Goal: Transaction & Acquisition: Purchase product/service

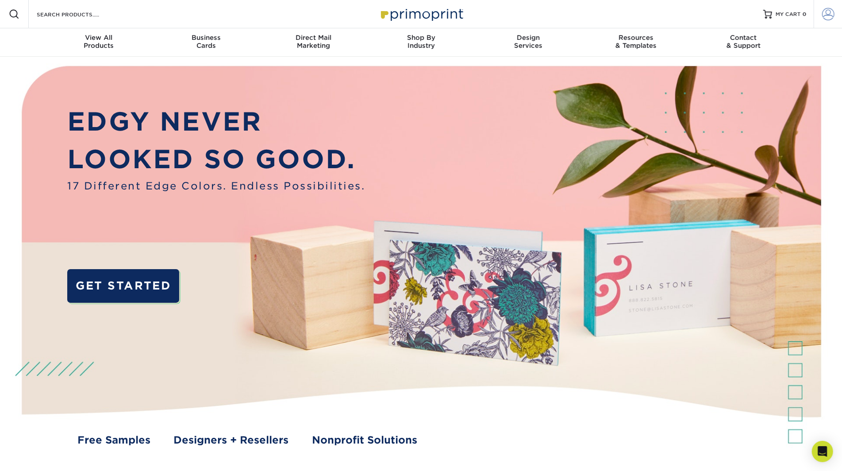
click at [829, 12] on span at bounding box center [828, 14] width 12 height 12
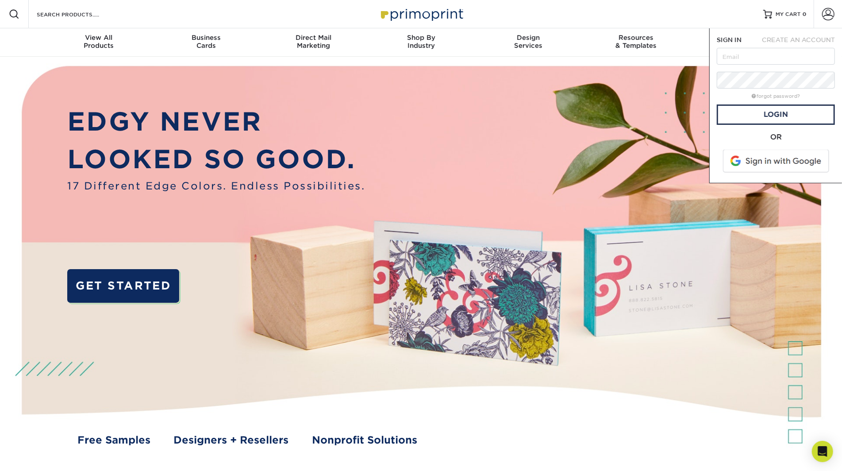
click at [764, 156] on span at bounding box center [776, 161] width 113 height 23
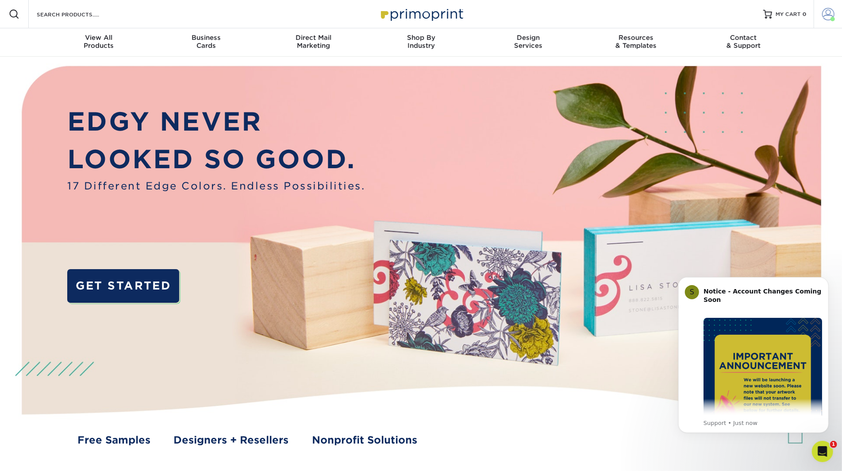
click at [827, 19] on span at bounding box center [828, 14] width 12 height 12
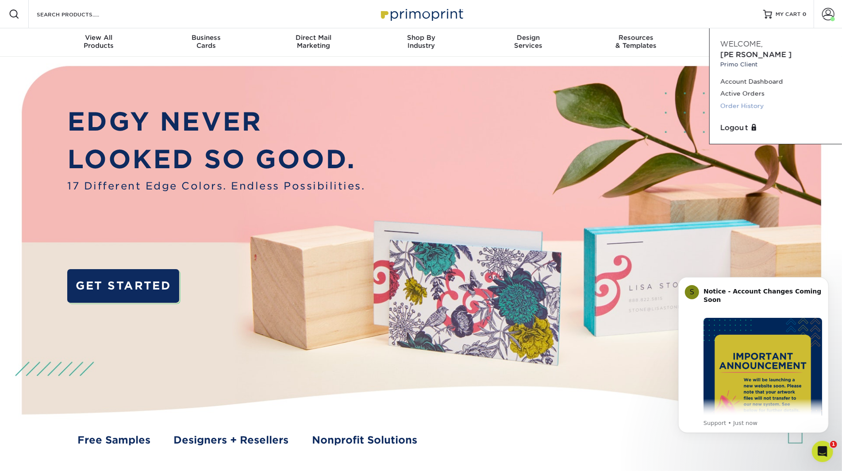
click at [736, 100] on link "Order History" at bounding box center [775, 106] width 111 height 12
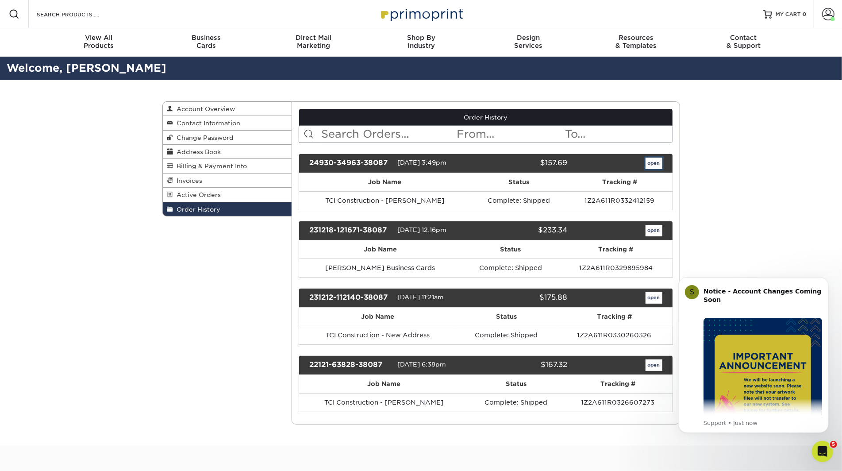
click at [649, 166] on link "open" at bounding box center [654, 164] width 17 height 12
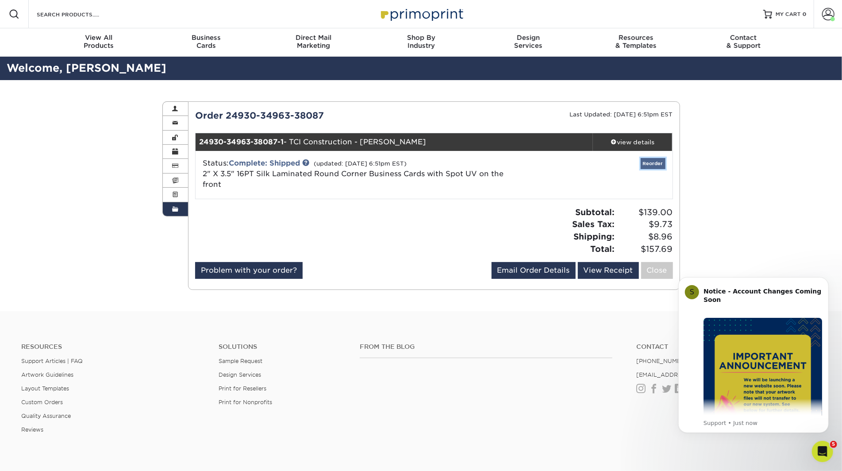
click at [650, 163] on link "Reorder" at bounding box center [653, 163] width 25 height 11
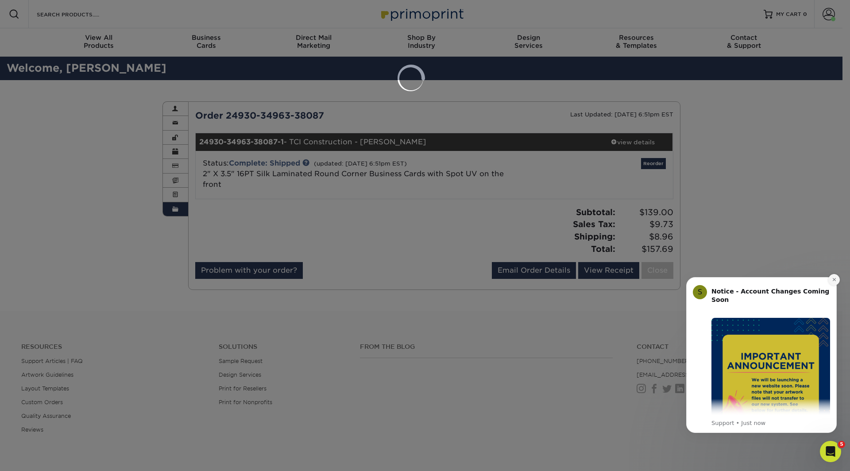
click at [836, 279] on button "Dismiss notification" at bounding box center [834, 280] width 12 height 12
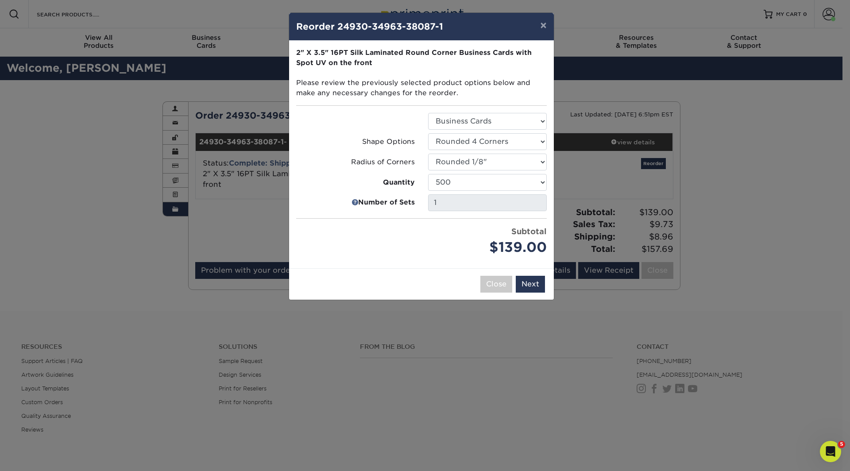
click at [753, 238] on div "× Reorder 24930-34963-38087-1 Please select all options to continue. Only quant…" at bounding box center [425, 235] width 850 height 471
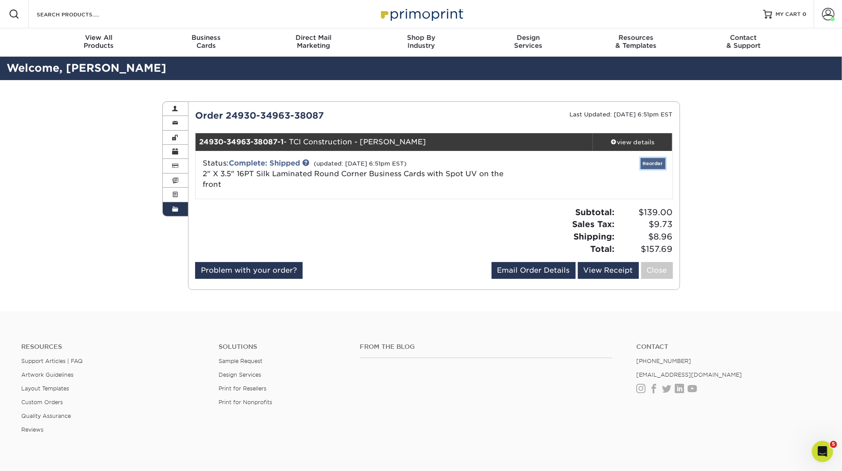
click at [658, 164] on link "Reorder" at bounding box center [653, 163] width 25 height 11
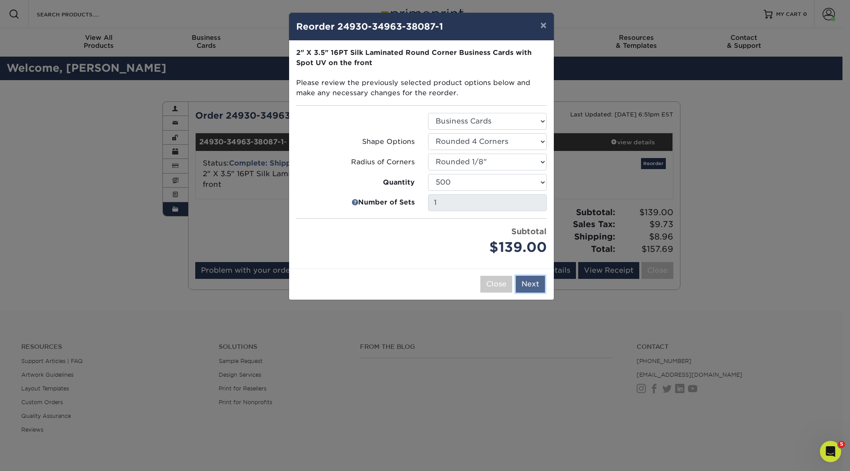
click at [534, 291] on button "Next" at bounding box center [530, 284] width 29 height 17
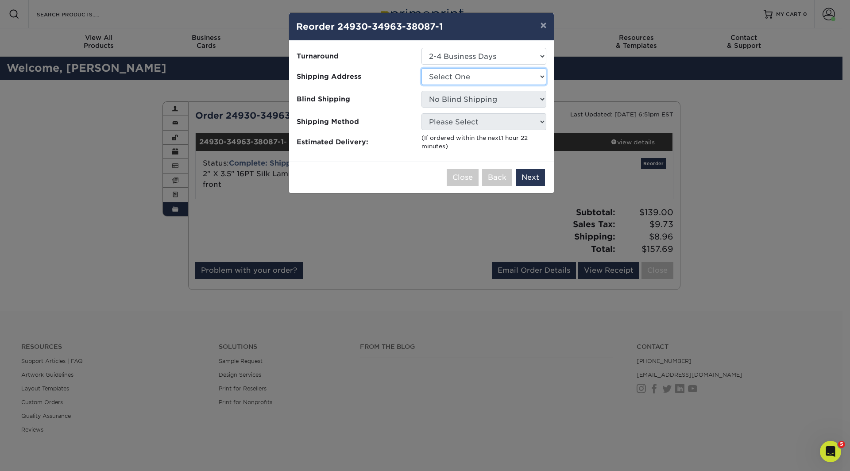
click at [537, 77] on select "Select One Katie Logan Kiger Financial Nathan Tharpe TCI Construction" at bounding box center [483, 76] width 125 height 17
select select "242560"
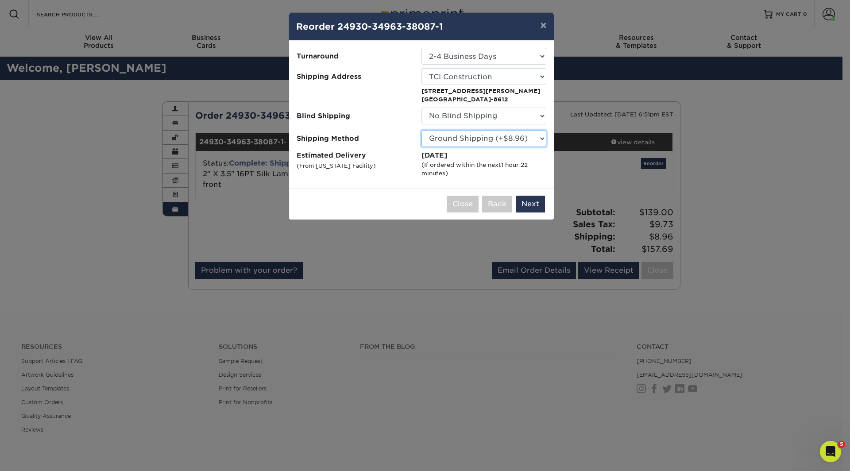
click at [532, 140] on select "Please Select Ground Shipping (+$8.96) 3 Day Shipping Service (+$18.70) 2 Day A…" at bounding box center [483, 138] width 125 height 17
click at [421, 130] on select "Please Select Ground Shipping (+$8.96) 3 Day Shipping Service (+$18.70) 2 Day A…" at bounding box center [483, 138] width 125 height 17
click at [530, 207] on button "Next" at bounding box center [530, 204] width 29 height 17
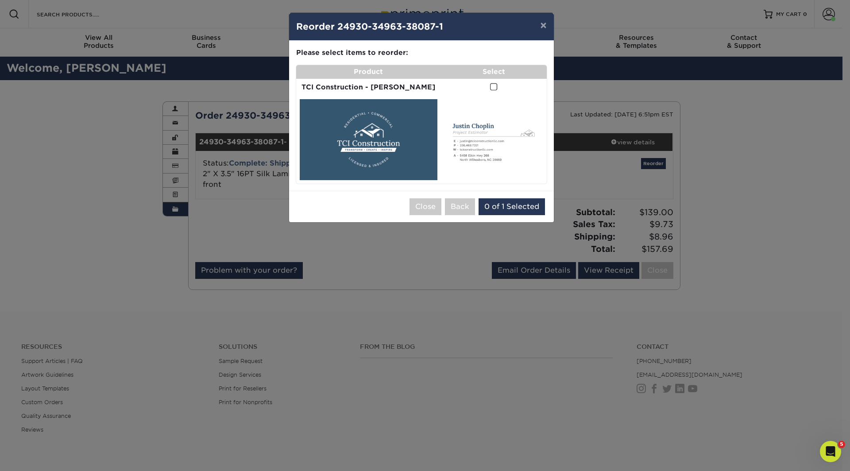
click at [491, 83] on span at bounding box center [494, 87] width 8 height 8
click at [0, 0] on input "checkbox" at bounding box center [0, 0] width 0 height 0
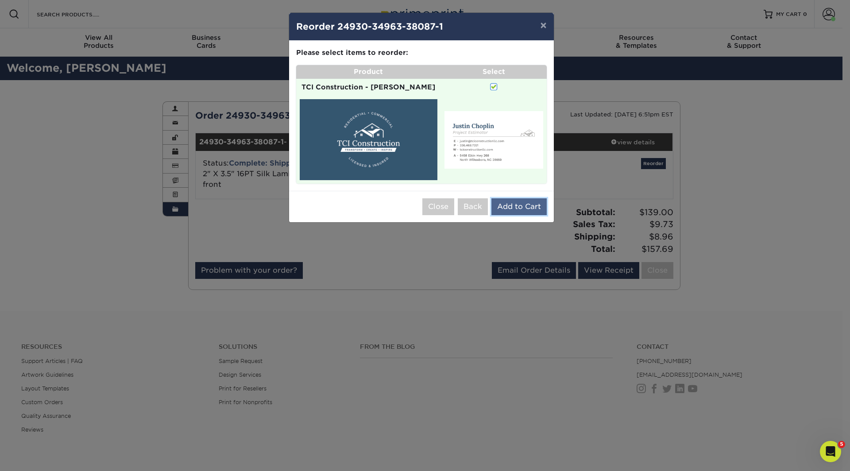
click at [505, 200] on button "Add to Cart" at bounding box center [518, 206] width 55 height 17
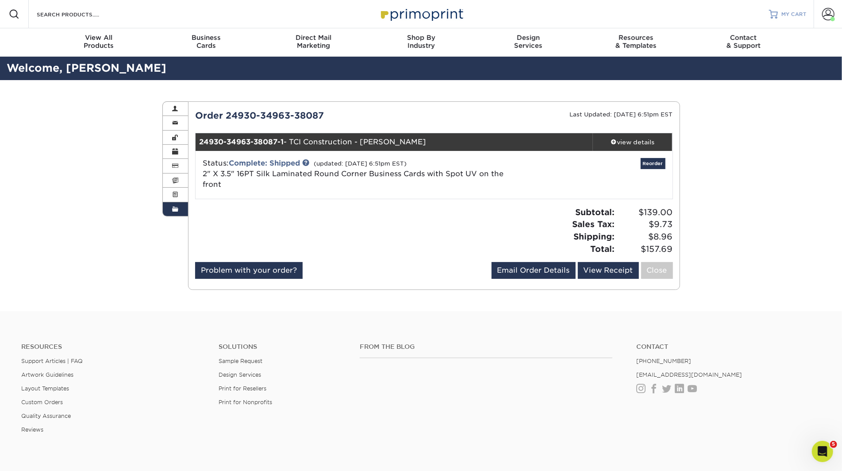
click at [804, 13] on span "MY CART" at bounding box center [794, 15] width 25 height 8
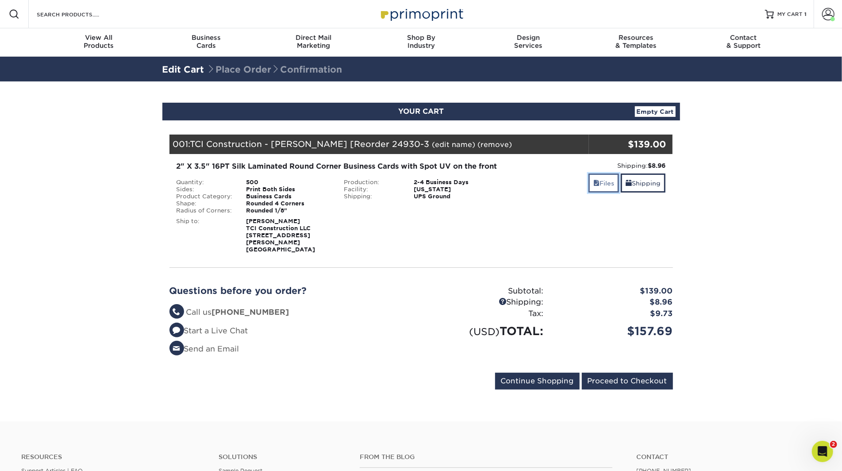
click at [602, 182] on link "Files" at bounding box center [604, 182] width 31 height 19
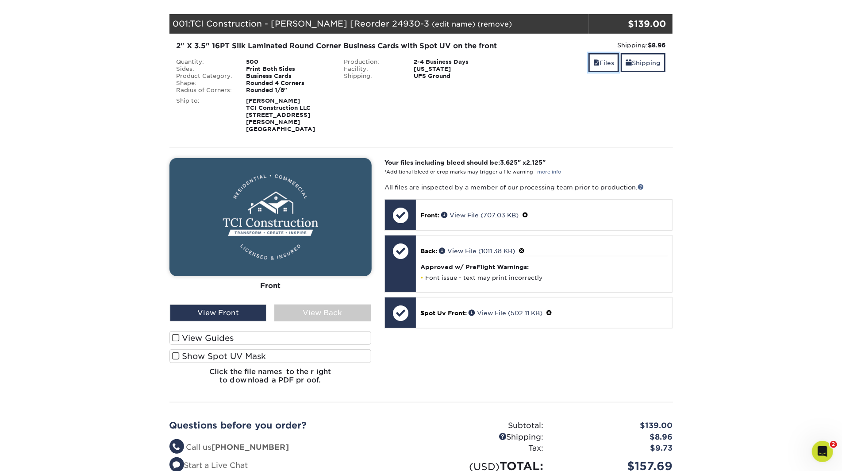
scroll to position [172, 0]
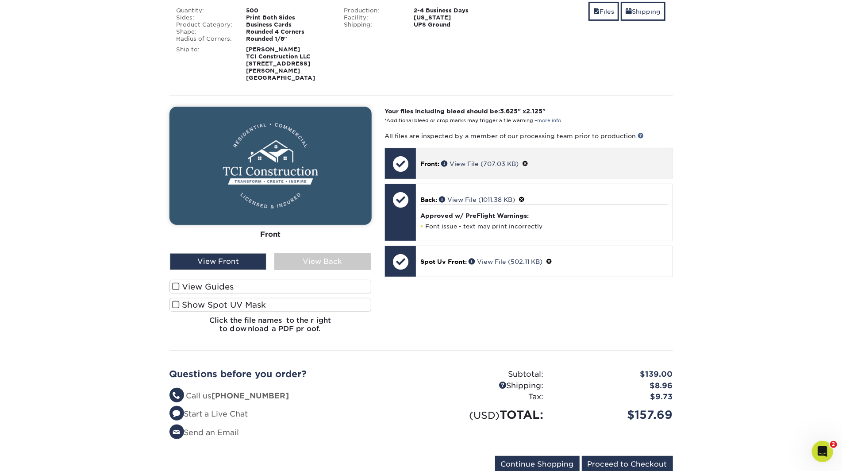
click at [433, 167] on span "Front:" at bounding box center [429, 163] width 19 height 7
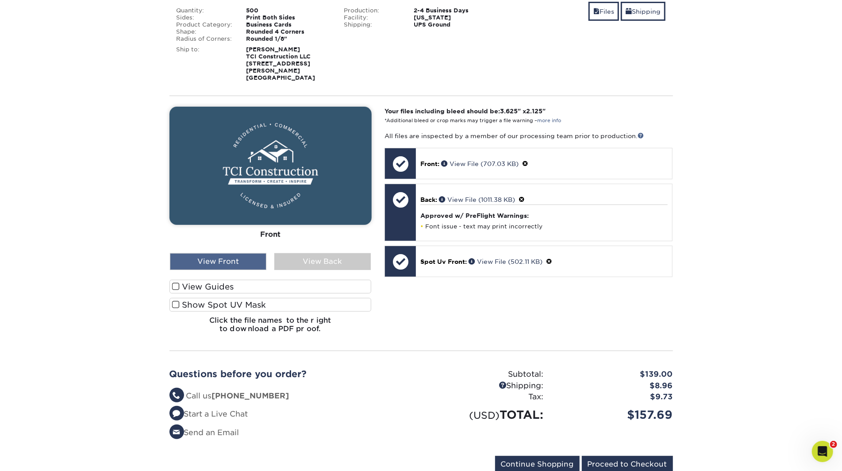
click at [227, 270] on div "View Front" at bounding box center [218, 261] width 96 height 17
click at [325, 270] on div "View Back" at bounding box center [322, 261] width 96 height 17
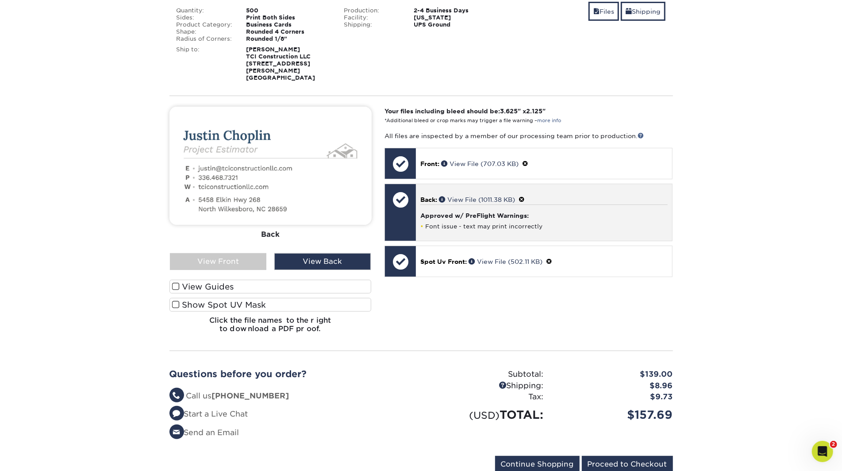
click at [431, 219] on h4 "Approved w/ PreFlight Warnings:" at bounding box center [543, 215] width 247 height 7
click at [525, 203] on span at bounding box center [522, 199] width 6 height 7
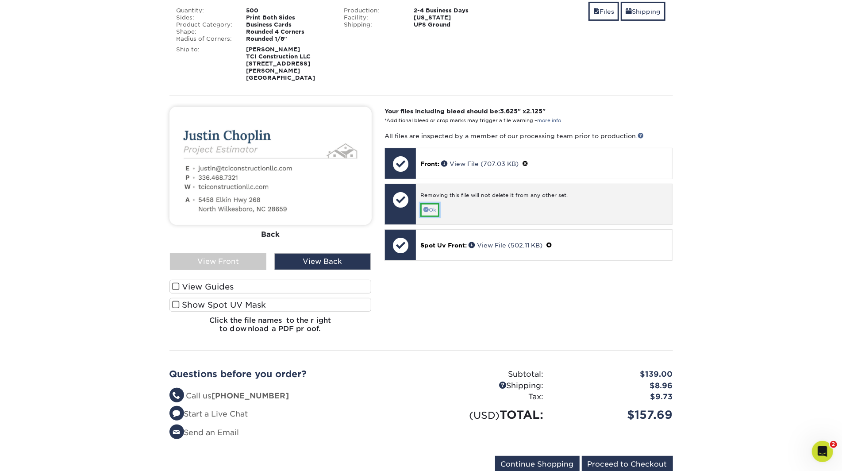
click at [427, 212] on span at bounding box center [426, 209] width 5 height 5
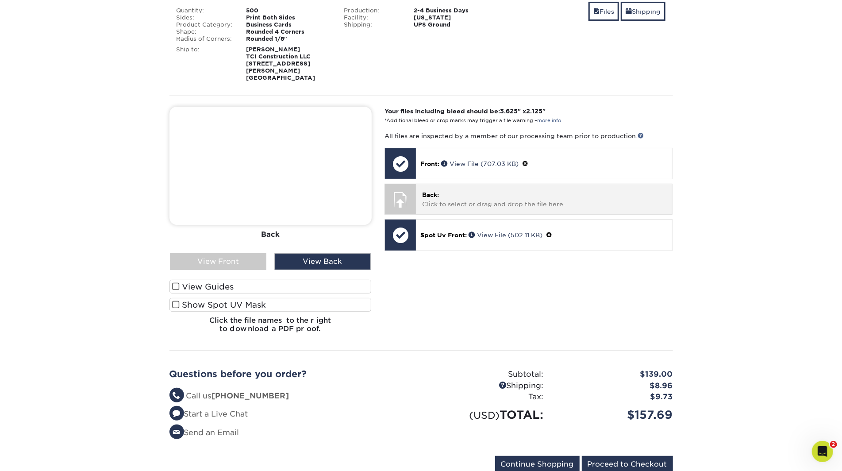
click at [441, 208] on p "Back: Click to select or drag and drop the file here." at bounding box center [544, 199] width 244 height 18
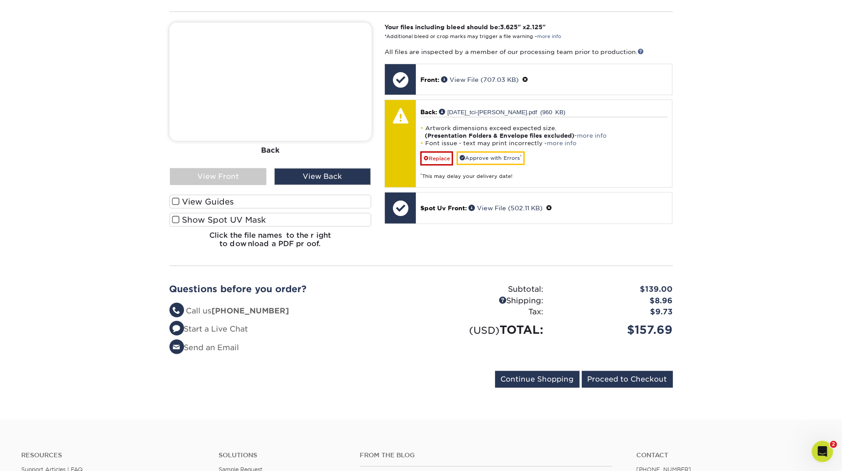
scroll to position [227, 0]
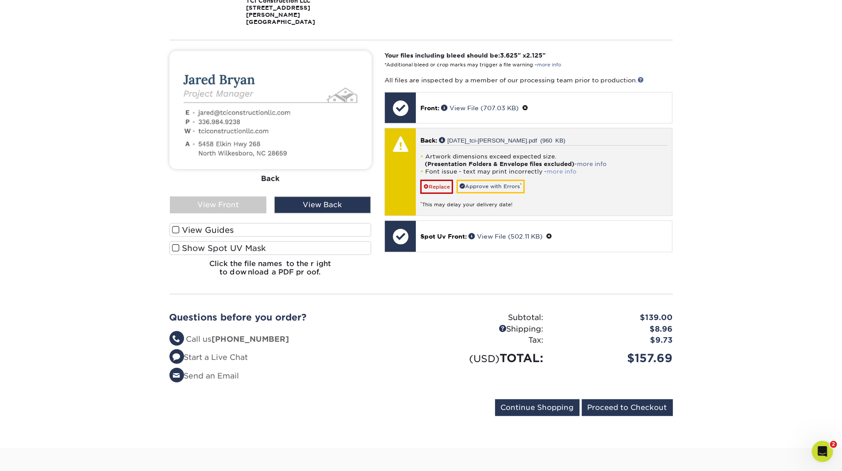
click at [557, 175] on link "more info" at bounding box center [562, 171] width 30 height 7
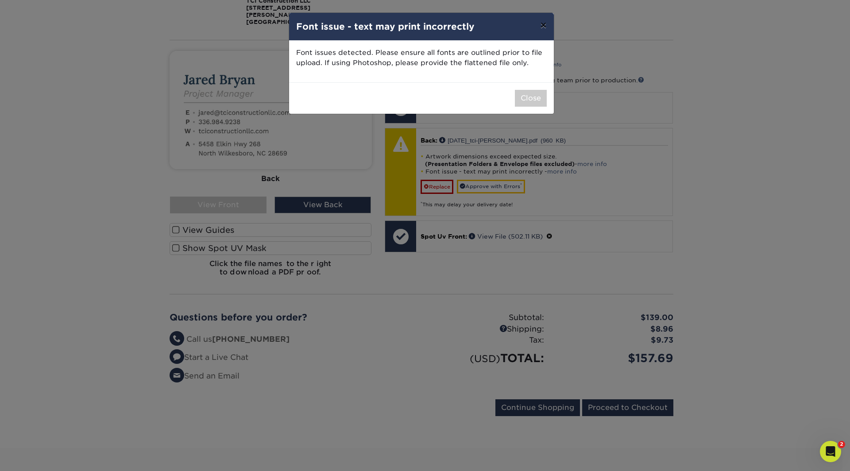
click at [543, 28] on button "×" at bounding box center [543, 25] width 20 height 25
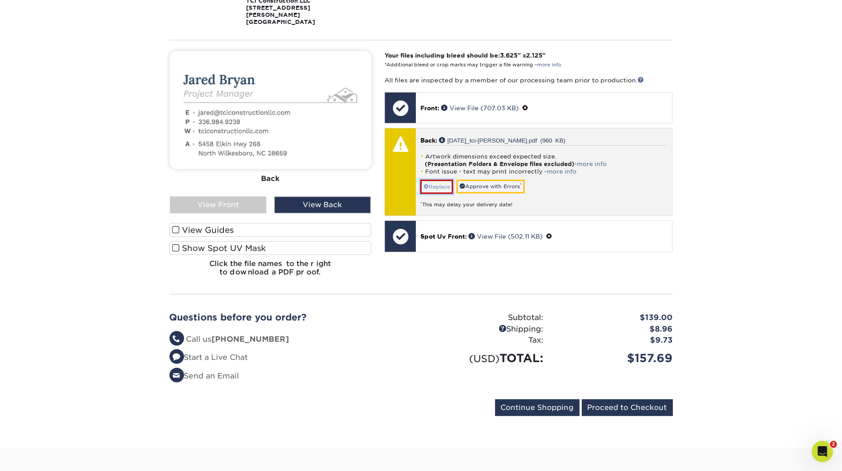
click at [443, 194] on link "Replace" at bounding box center [436, 187] width 33 height 14
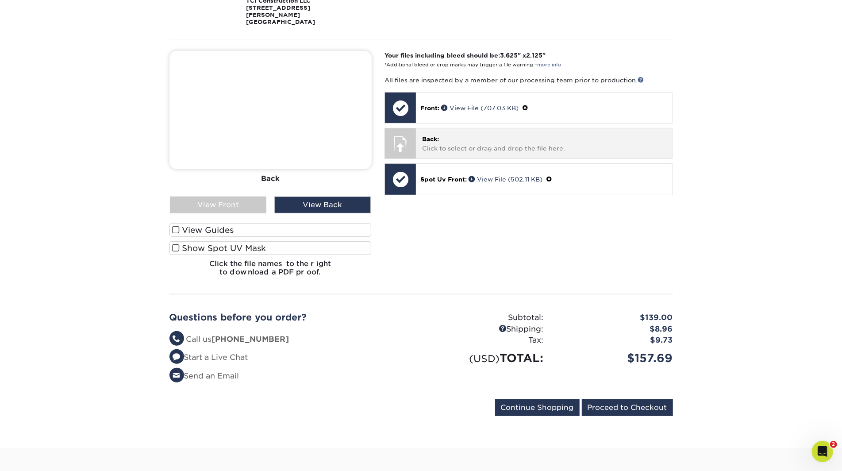
click at [449, 151] on p "Back: Click to select or drag and drop the file here." at bounding box center [544, 144] width 244 height 18
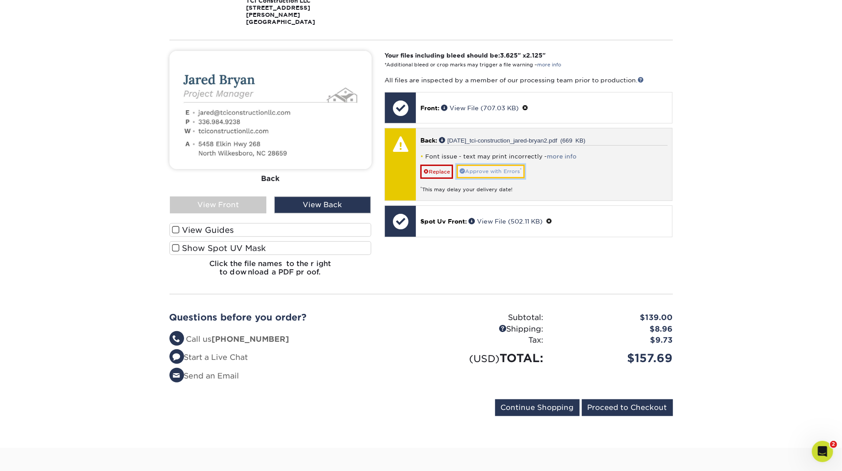
click at [482, 178] on link "Approve with Errors *" at bounding box center [491, 172] width 68 height 14
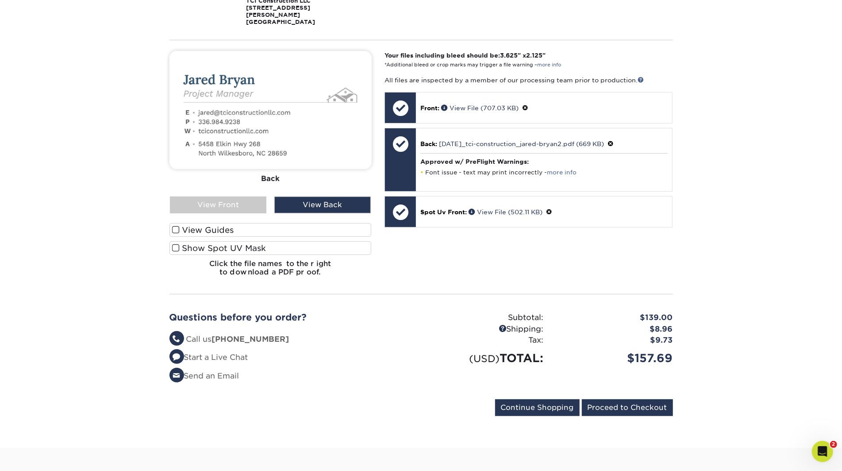
click at [739, 197] on section "YOUR CART Empty Cart Your Cart is Empty View Account Active Orders Order Histor…" at bounding box center [421, 151] width 842 height 594
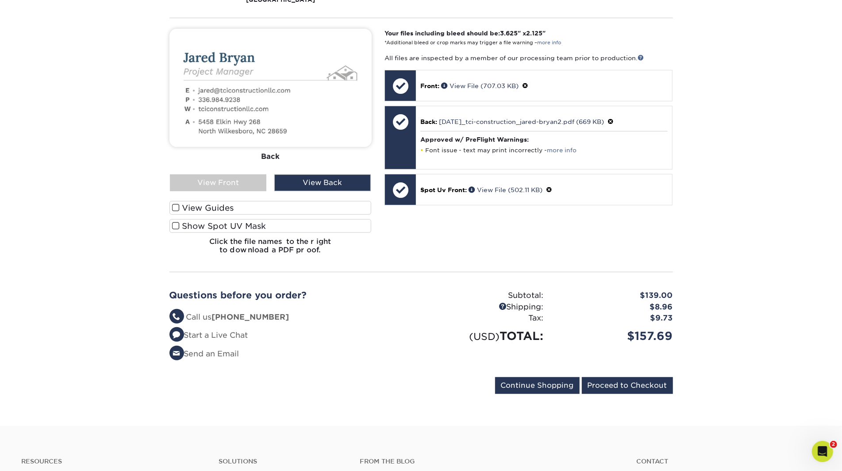
scroll to position [254, 0]
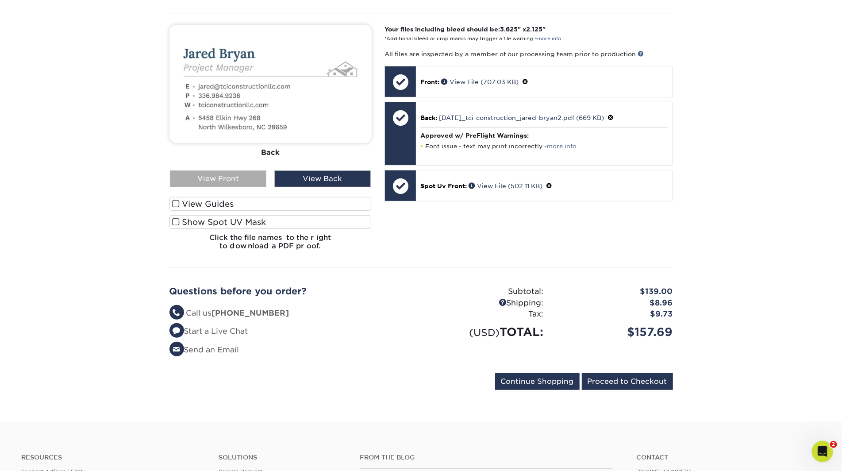
click at [226, 187] on div "View Front" at bounding box center [218, 178] width 96 height 17
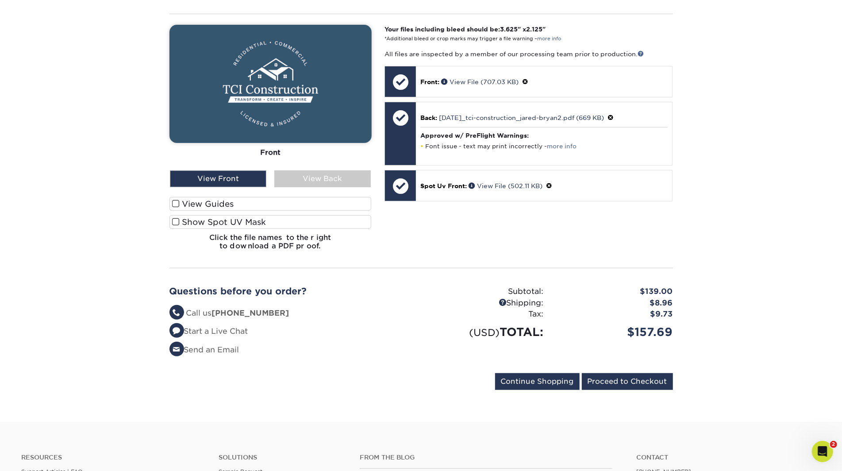
click at [177, 226] on span at bounding box center [176, 222] width 8 height 8
click at [0, 0] on input "Show Spot UV Mask" at bounding box center [0, 0] width 0 height 0
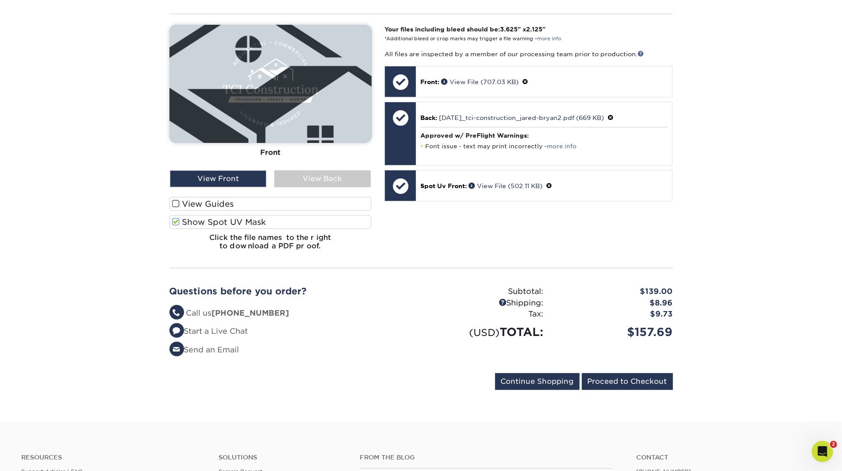
click at [177, 226] on span at bounding box center [176, 222] width 8 height 8
click at [0, 0] on input "Show Spot UV Mask" at bounding box center [0, 0] width 0 height 0
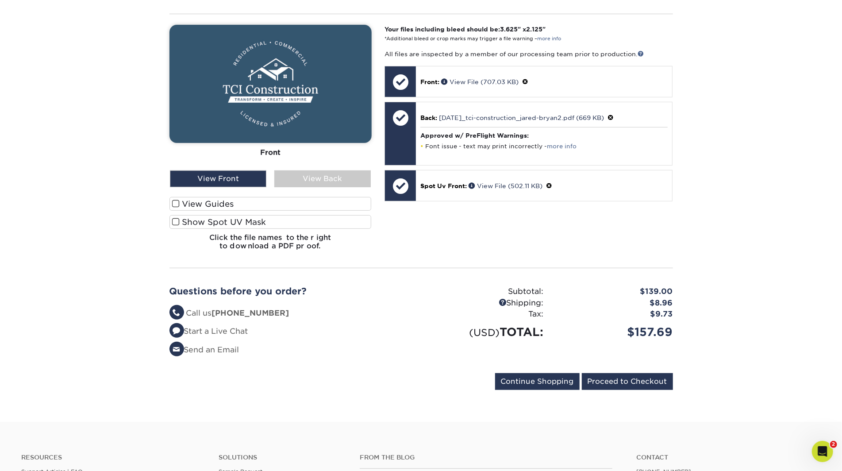
click at [177, 208] on span at bounding box center [176, 204] width 8 height 8
click at [0, 0] on input "View Guides" at bounding box center [0, 0] width 0 height 0
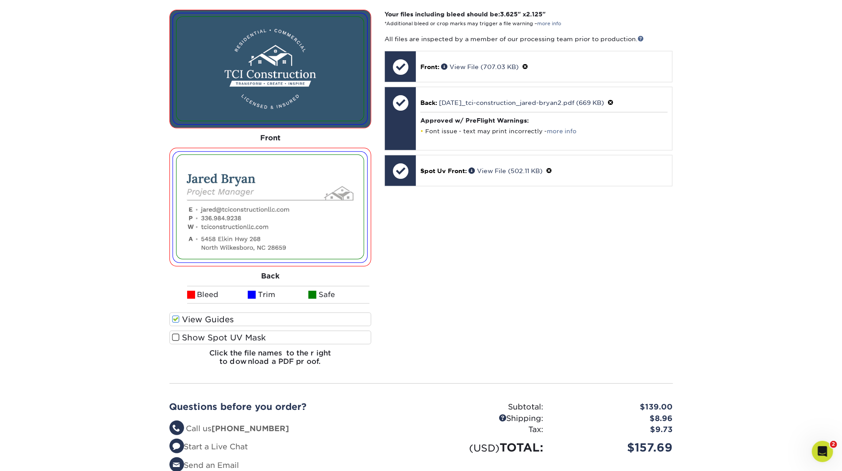
scroll to position [270, 0]
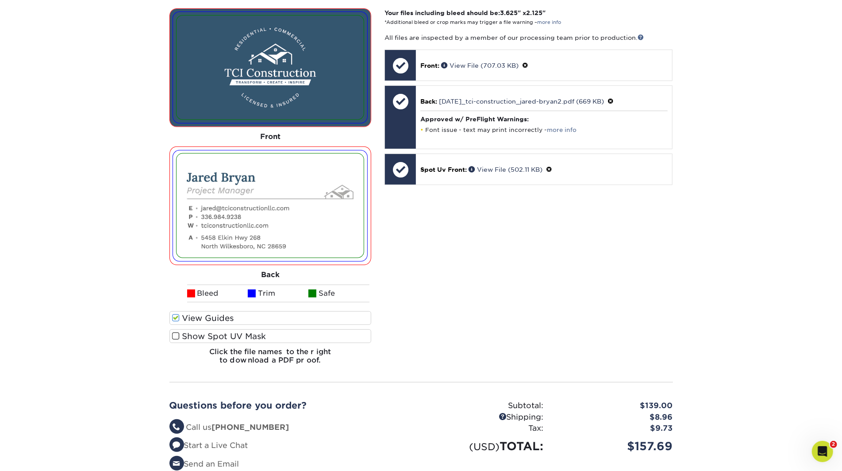
click at [173, 322] on span at bounding box center [176, 318] width 8 height 8
click at [0, 0] on input "View Guides" at bounding box center [0, 0] width 0 height 0
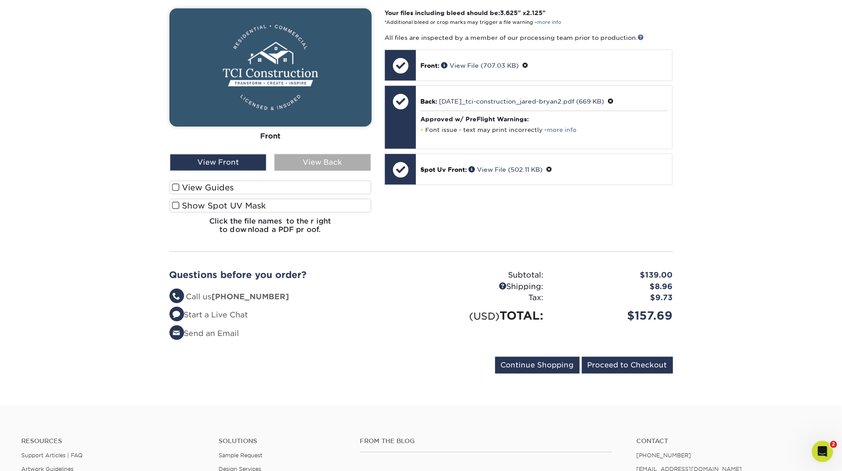
click at [313, 166] on div "View Back" at bounding box center [322, 162] width 96 height 17
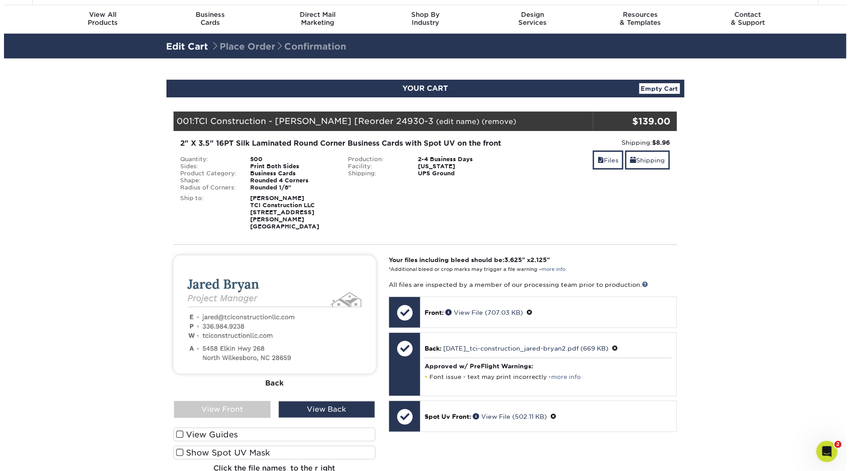
scroll to position [8, 0]
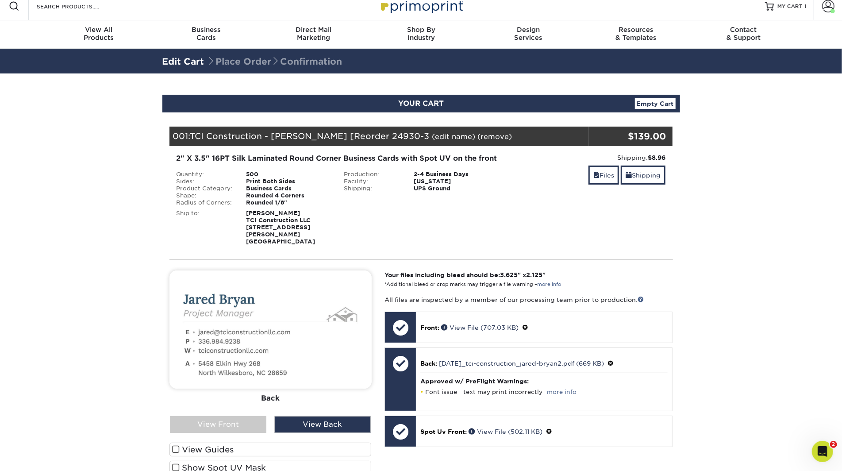
click at [442, 136] on link "(edit name)" at bounding box center [453, 136] width 43 height 8
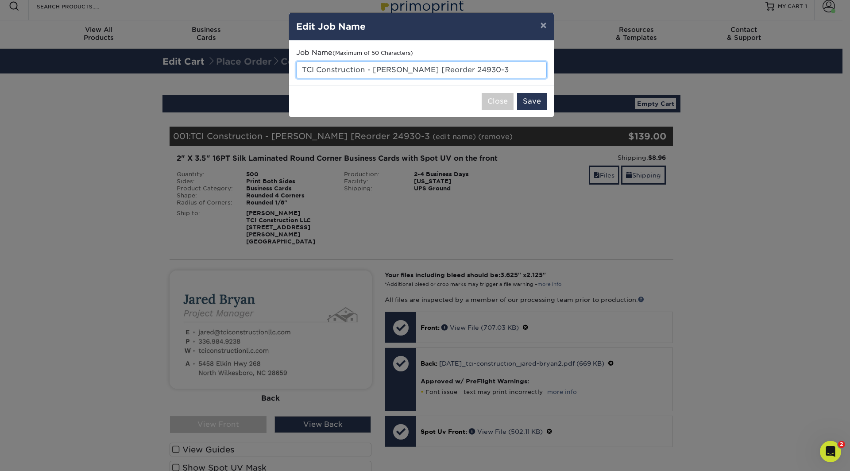
drag, startPoint x: 376, startPoint y: 71, endPoint x: 599, endPoint y: 73, distance: 223.5
click at [599, 73] on div "× Edit Job Name Job Name (Maximum of 50 Characters) TCI Construction - Justin C…" at bounding box center [425, 235] width 850 height 471
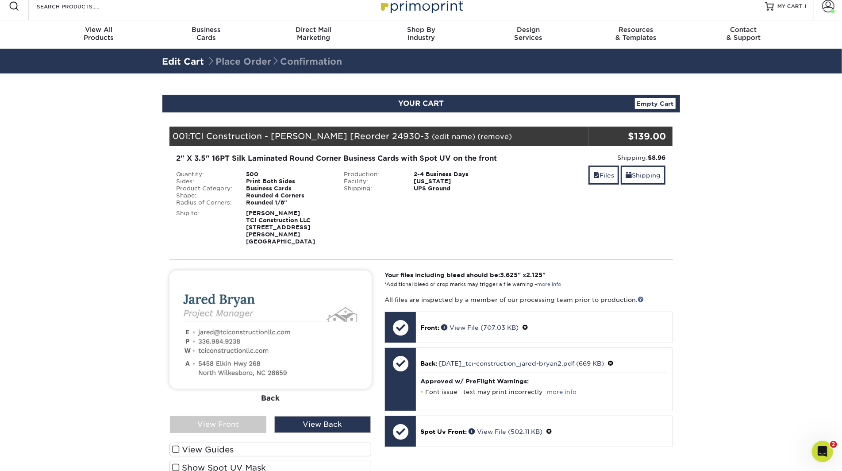
click at [432, 134] on link "(edit name)" at bounding box center [453, 136] width 43 height 8
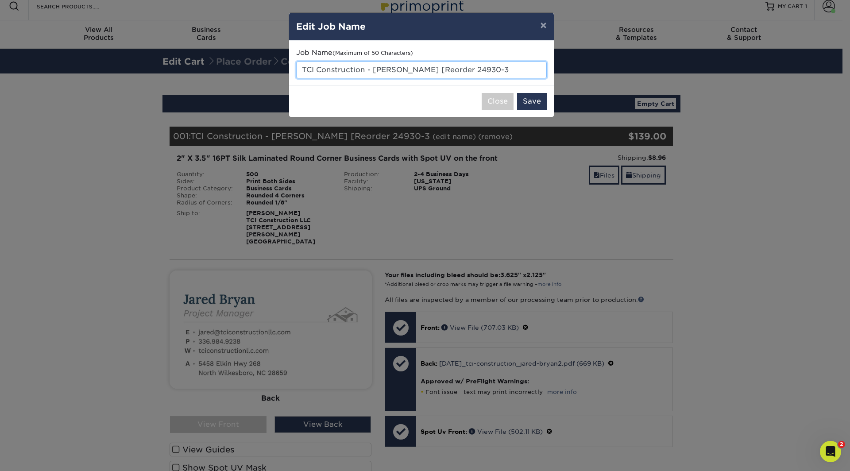
drag, startPoint x: 377, startPoint y: 72, endPoint x: 495, endPoint y: 71, distance: 118.2
click at [495, 71] on input "TCI Construction - Justin Choplin [Reorder 24930-3" at bounding box center [421, 70] width 250 height 17
type input "TCI Construction - [PERSON_NAME]"
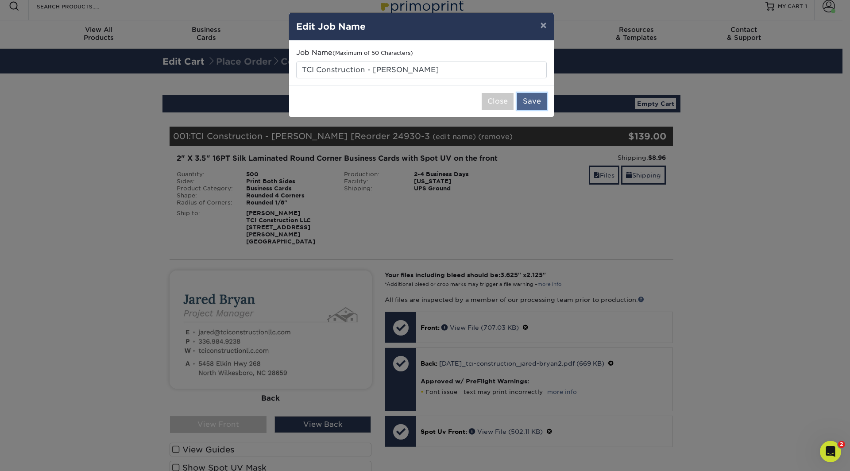
click at [536, 101] on button "Save" at bounding box center [532, 101] width 30 height 17
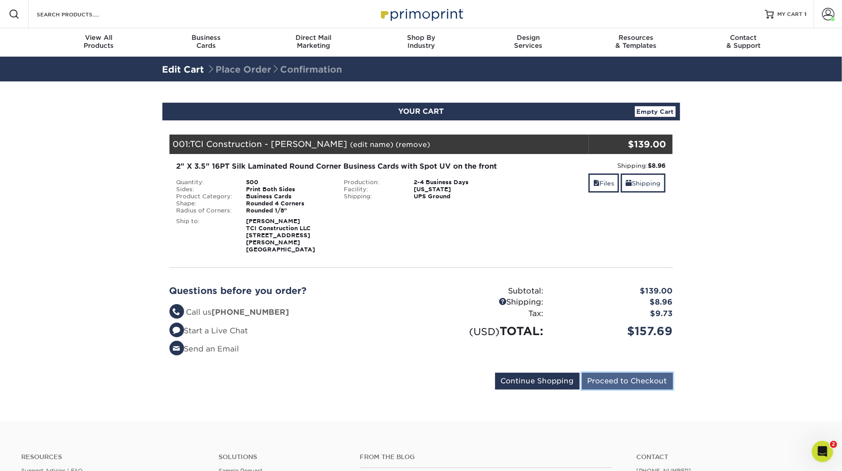
click at [608, 389] on input "Proceed to Checkout" at bounding box center [627, 381] width 91 height 17
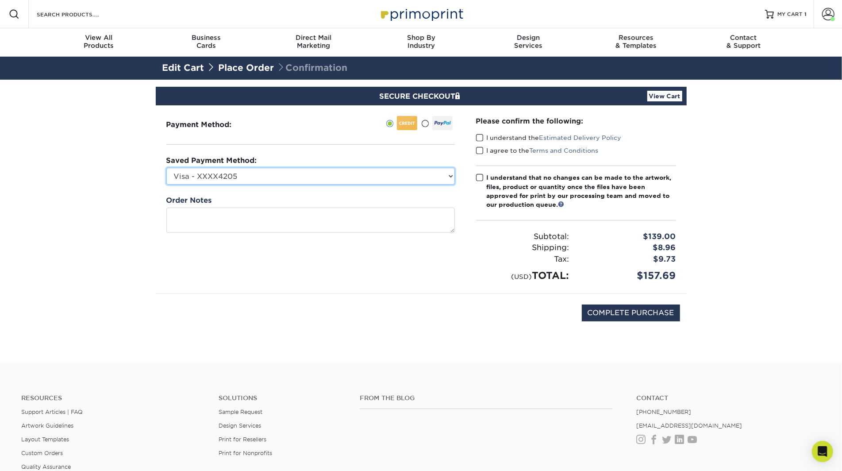
click at [410, 178] on select "Visa - XXXX4205 Visa - XXXX3927 New Credit Card" at bounding box center [310, 176] width 289 height 17
select select "67280"
click at [166, 168] on select "Visa - XXXX4205 Visa - XXXX3927 New Credit Card" at bounding box center [310, 176] width 289 height 17
click at [321, 171] on select "Visa - XXXX4205 Visa - XXXX3927 New Credit Card" at bounding box center [310, 176] width 289 height 17
select select
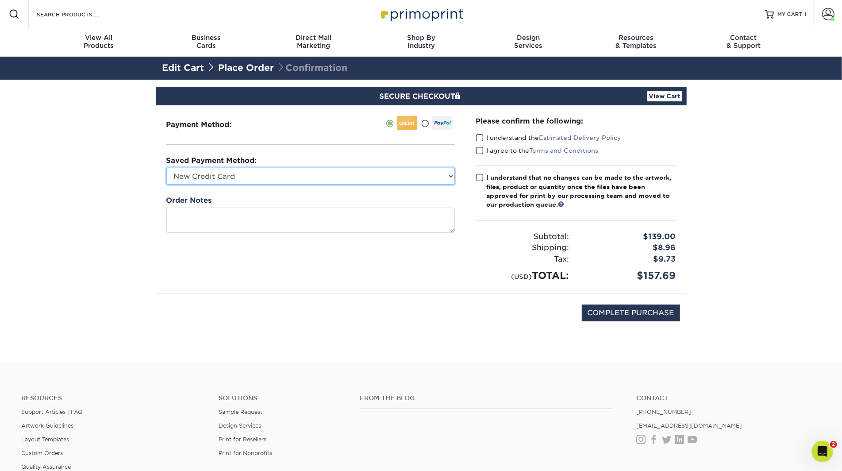
click at [166, 168] on select "Visa - XXXX4205 Visa - XXXX3927 New Credit Card" at bounding box center [310, 176] width 289 height 17
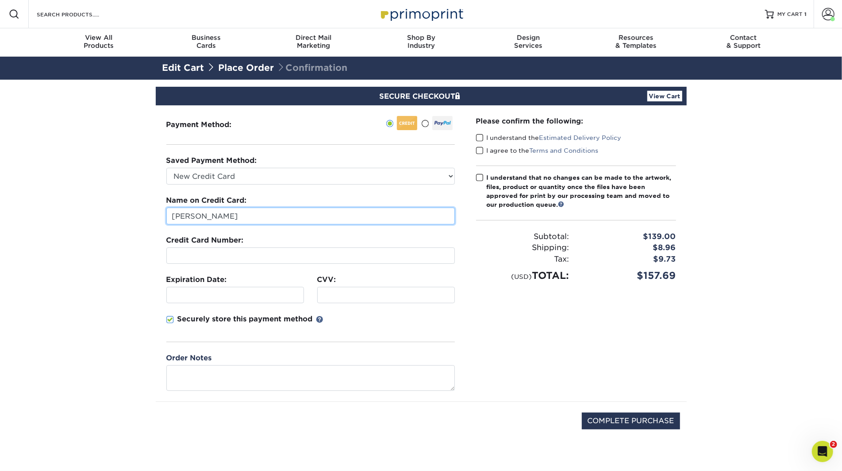
click at [233, 213] on input "[PERSON_NAME]" at bounding box center [310, 216] width 289 height 17
drag, startPoint x: 211, startPoint y: 216, endPoint x: 340, endPoint y: 218, distance: 128.8
click at [340, 218] on input "Nathan Brayn" at bounding box center [310, 216] width 289 height 17
type input "[PERSON_NAME]"
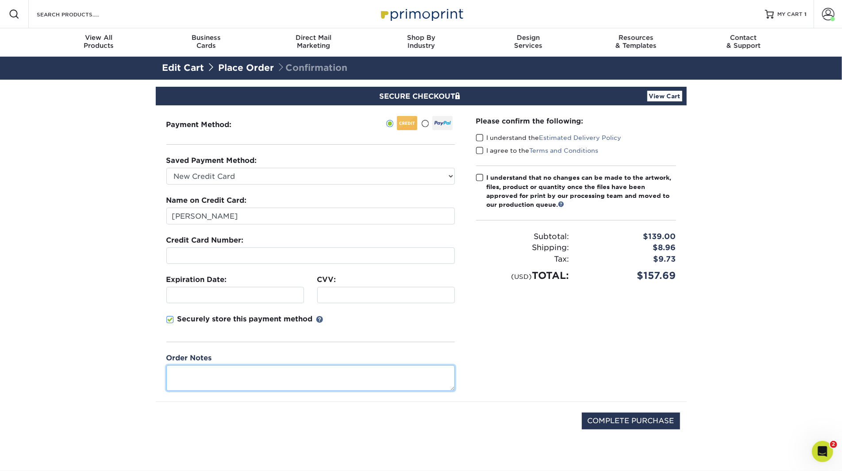
click at [197, 372] on textarea at bounding box center [310, 377] width 289 height 25
click at [480, 137] on span at bounding box center [480, 138] width 8 height 8
click at [0, 0] on input "I understand the Estimated Delivery Policy" at bounding box center [0, 0] width 0 height 0
click at [480, 150] on span at bounding box center [480, 150] width 8 height 8
click at [0, 0] on input "I agree to the Terms and Conditions" at bounding box center [0, 0] width 0 height 0
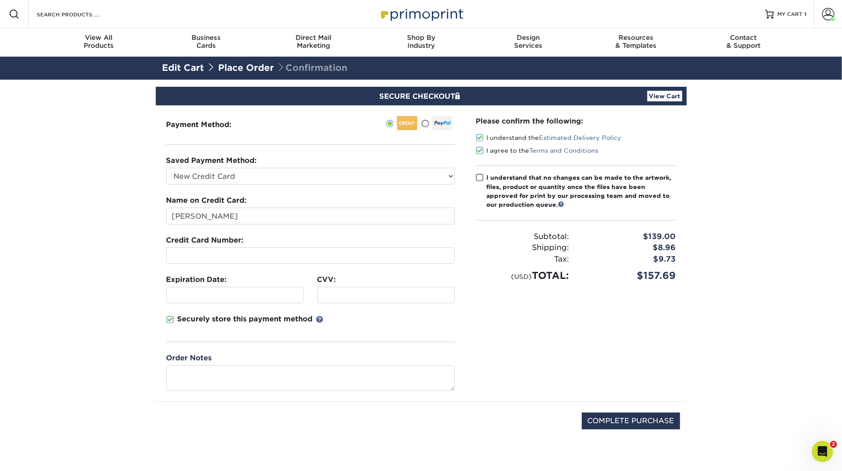
click at [481, 180] on span at bounding box center [480, 177] width 8 height 8
click at [0, 0] on input "I understand that no changes can be made to the artwork, files, product or quan…" at bounding box center [0, 0] width 0 height 0
click at [621, 414] on input "COMPLETE PURCHASE" at bounding box center [631, 420] width 98 height 17
type input "PROCESSING, PLEASE WAIT..."
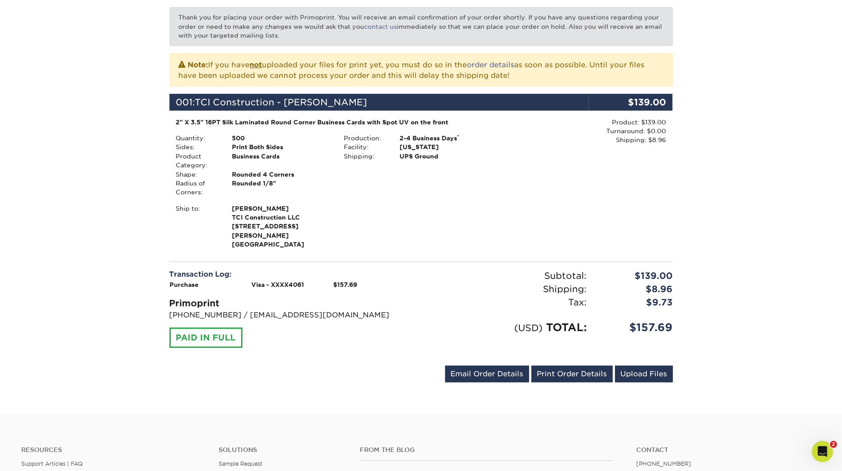
scroll to position [162, 0]
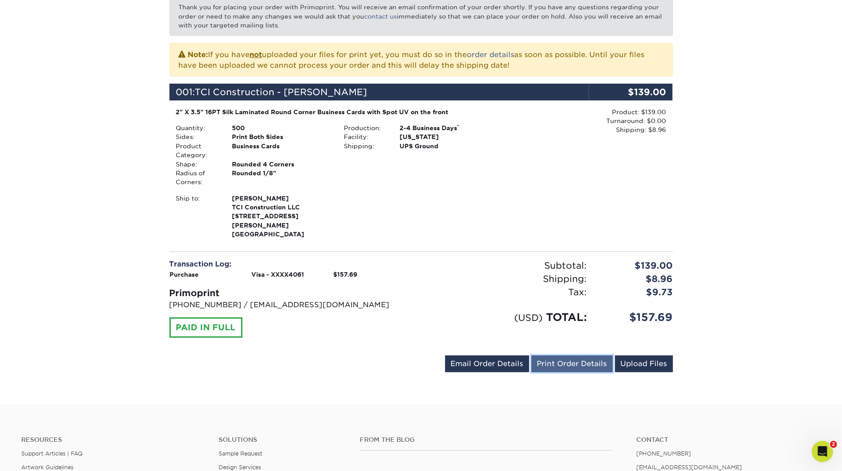
click at [558, 355] on link "Print Order Details" at bounding box center [572, 363] width 81 height 17
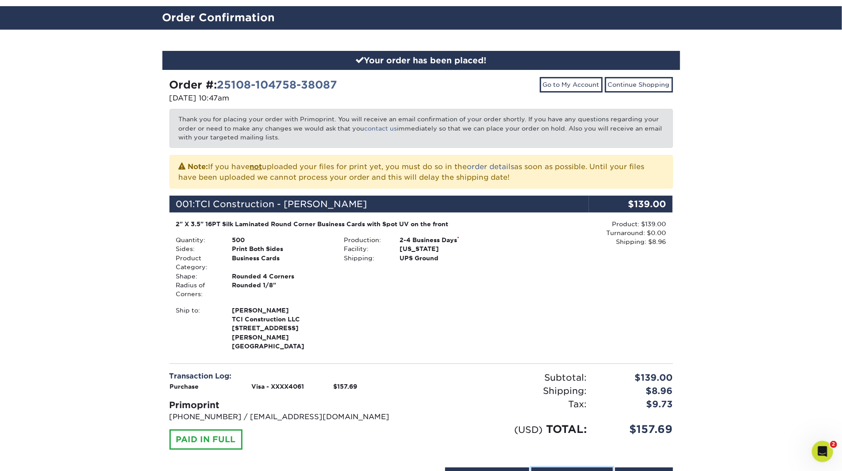
scroll to position [0, 0]
